Goal: Task Accomplishment & Management: Complete application form

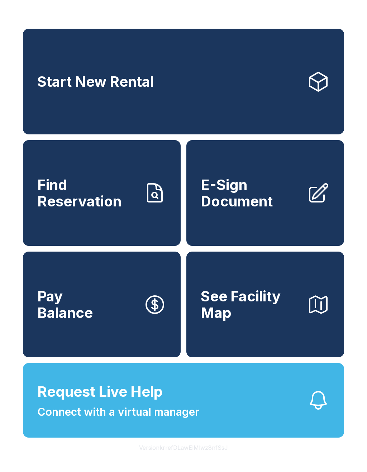
click at [305, 224] on link "E-Sign Document" at bounding box center [265, 193] width 158 height 106
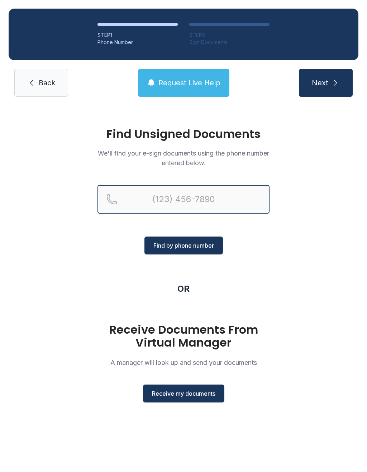
click at [186, 198] on input "Reservation phone number" at bounding box center [184, 199] width 172 height 29
type input "[PHONE_NUMBER]"
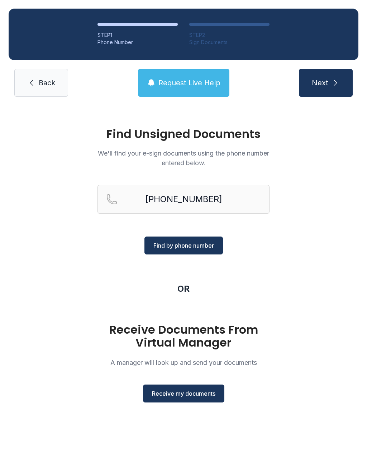
click at [199, 251] on button "Find by phone number" at bounding box center [183, 246] width 79 height 18
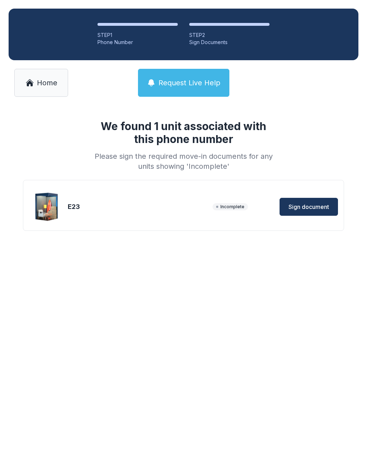
click at [312, 208] on span "Sign document" at bounding box center [309, 207] width 41 height 9
click at [34, 81] on link "Home" at bounding box center [41, 83] width 54 height 28
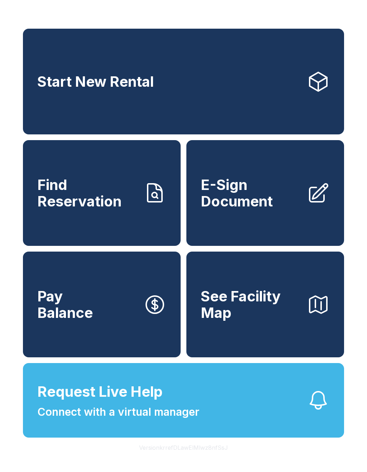
click at [246, 219] on link "E-Sign Document" at bounding box center [265, 193] width 158 height 106
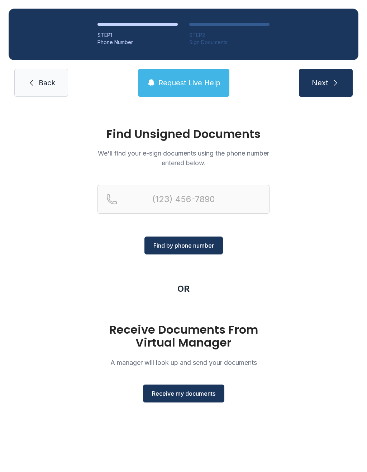
click at [191, 398] on button "Receive my documents" at bounding box center [183, 394] width 81 height 18
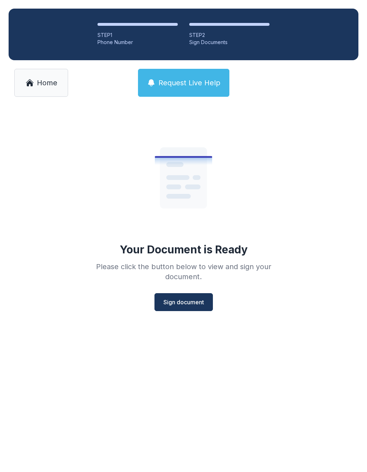
click at [190, 303] on span "Sign document" at bounding box center [183, 302] width 41 height 9
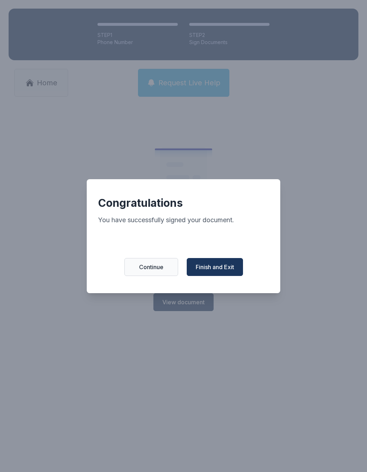
click at [210, 271] on span "Finish and Exit" at bounding box center [215, 267] width 38 height 9
